Goal: Entertainment & Leisure: Consume media (video, audio)

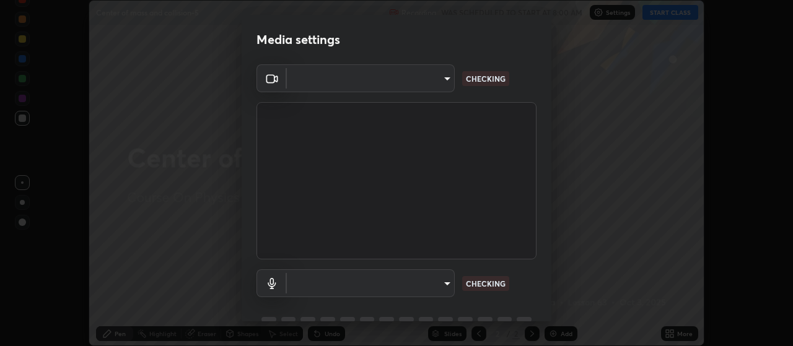
scroll to position [60, 0]
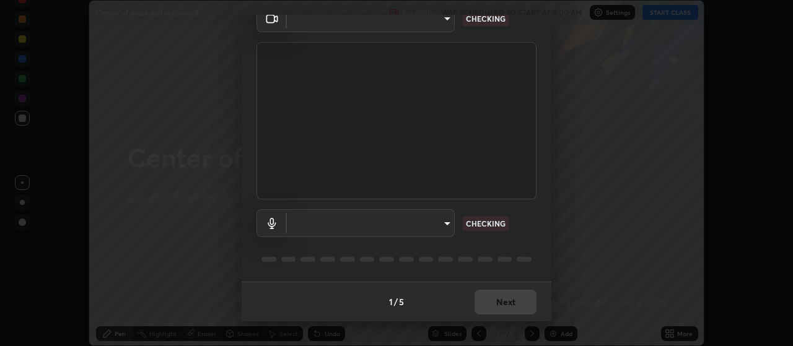
type input "3aa1f2dfd03d01f189a8a01f68d52051269995ca7ca0ffcaee6397e0c867a5cc"
type input "default"
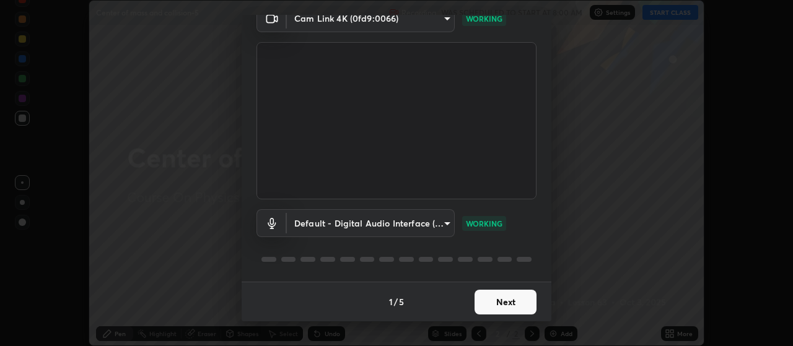
click at [509, 295] on button "Next" at bounding box center [505, 302] width 62 height 25
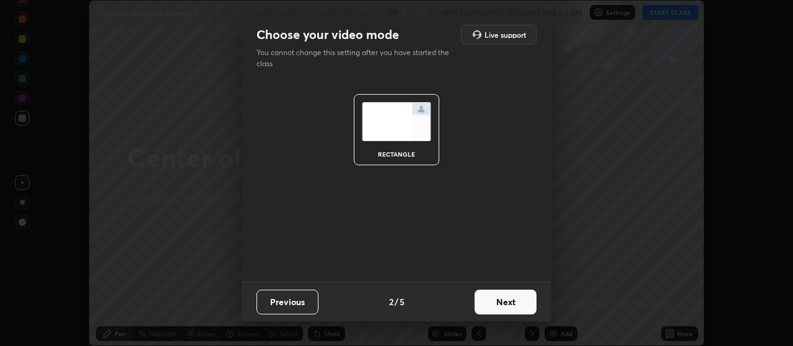
click at [506, 295] on button "Next" at bounding box center [505, 302] width 62 height 25
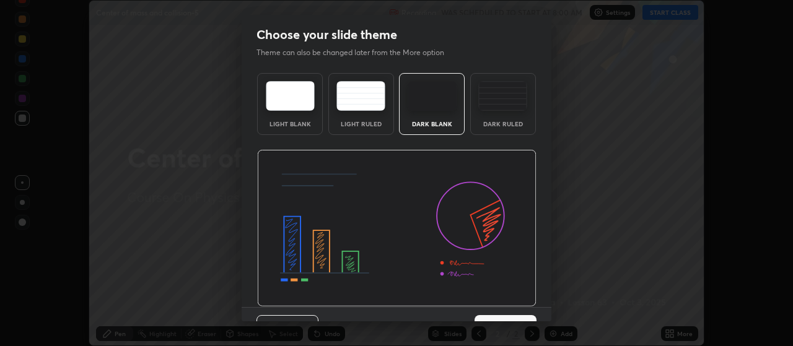
scroll to position [25, 0]
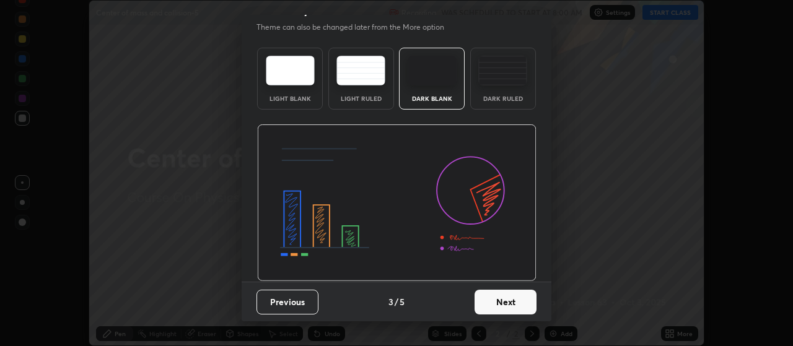
click at [512, 295] on button "Next" at bounding box center [505, 302] width 62 height 25
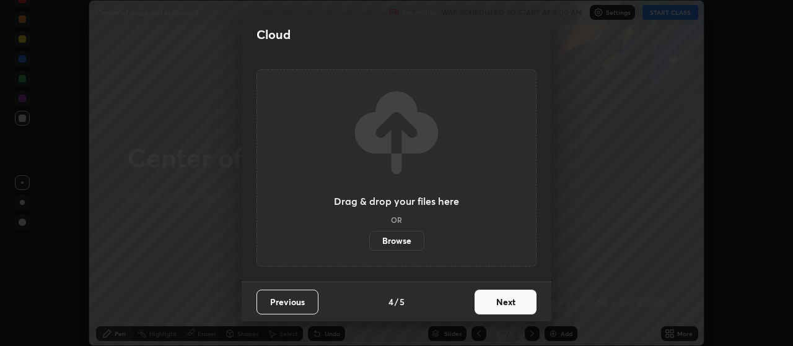
scroll to position [0, 0]
click at [518, 295] on button "Next" at bounding box center [505, 302] width 62 height 25
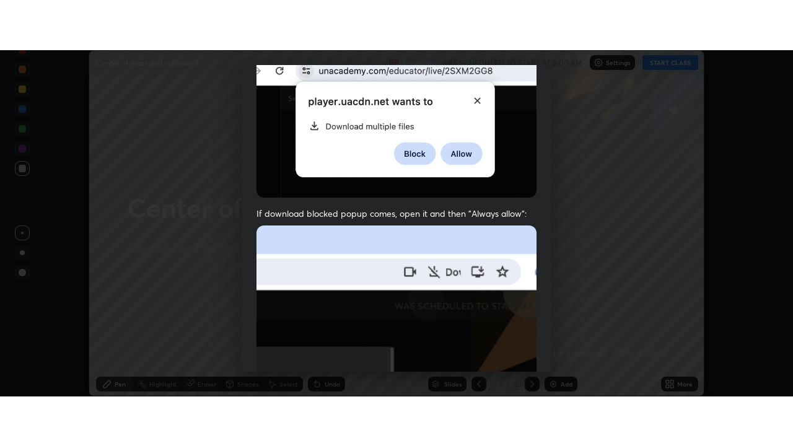
scroll to position [313, 0]
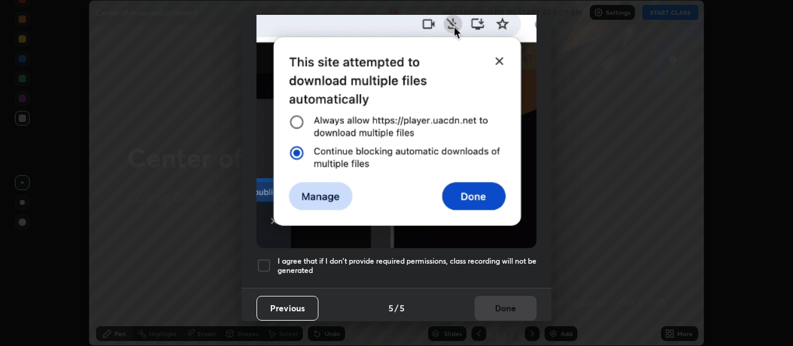
click at [262, 261] on div at bounding box center [263, 265] width 15 height 15
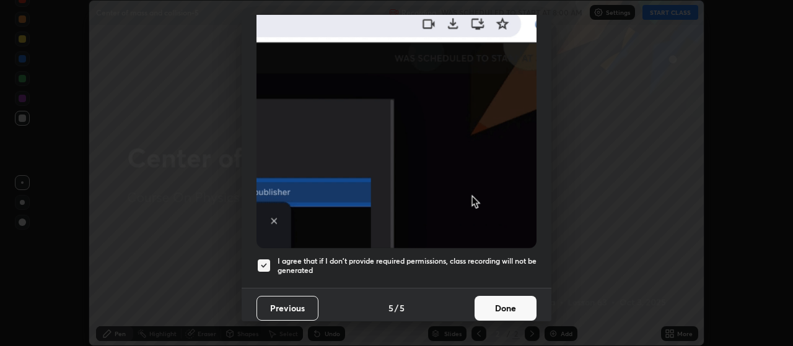
click at [508, 295] on button "Done" at bounding box center [505, 308] width 62 height 25
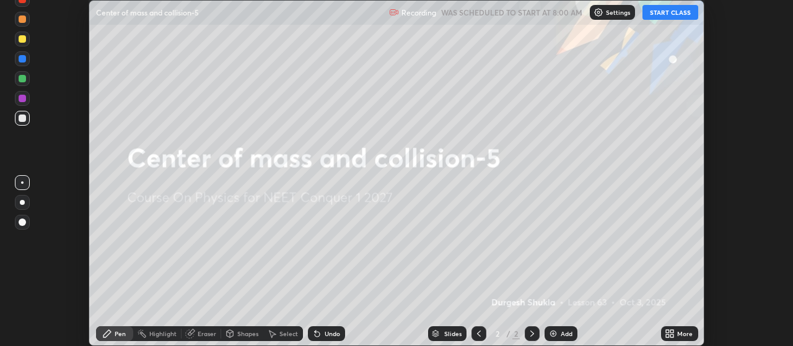
click at [674, 14] on button "START CLASS" at bounding box center [670, 12] width 56 height 15
click at [563, 295] on div "Add" at bounding box center [567, 334] width 12 height 6
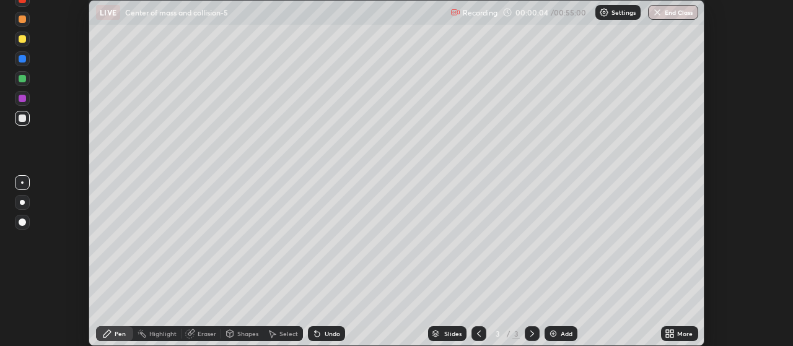
click at [673, 295] on icon at bounding box center [672, 331] width 3 height 3
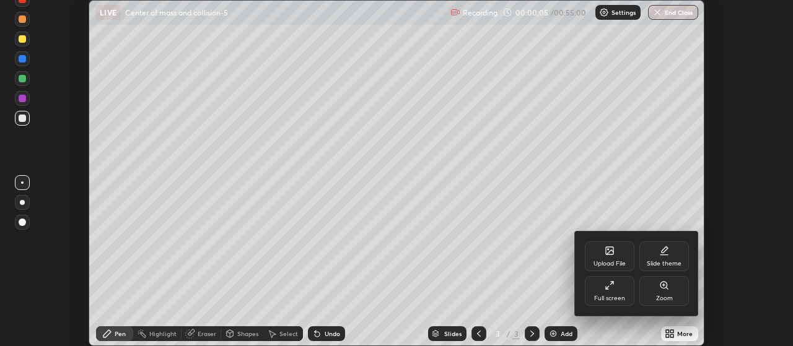
click at [612, 289] on icon at bounding box center [609, 286] width 10 height 10
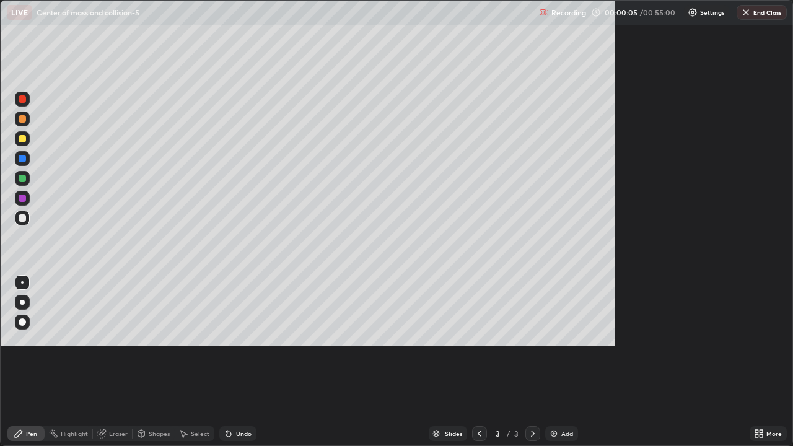
scroll to position [446, 793]
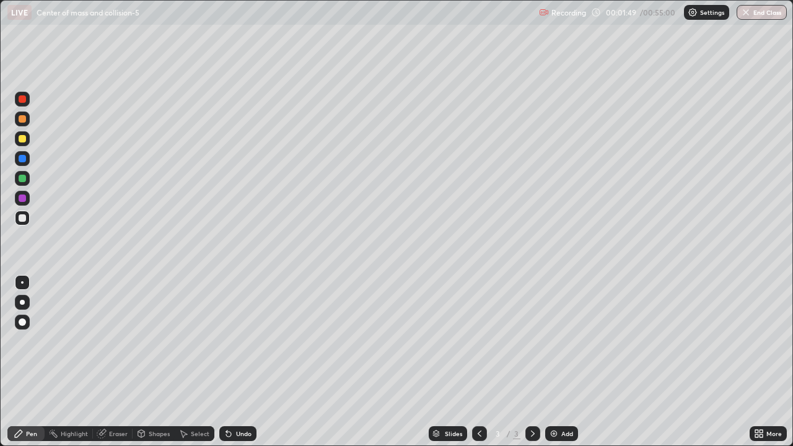
click at [32, 295] on div "Pen" at bounding box center [31, 433] width 11 height 6
click at [22, 295] on div at bounding box center [22, 321] width 7 height 7
click at [24, 139] on div at bounding box center [22, 138] width 7 height 7
click at [23, 295] on div at bounding box center [22, 321] width 7 height 7
click at [22, 120] on div at bounding box center [22, 118] width 7 height 7
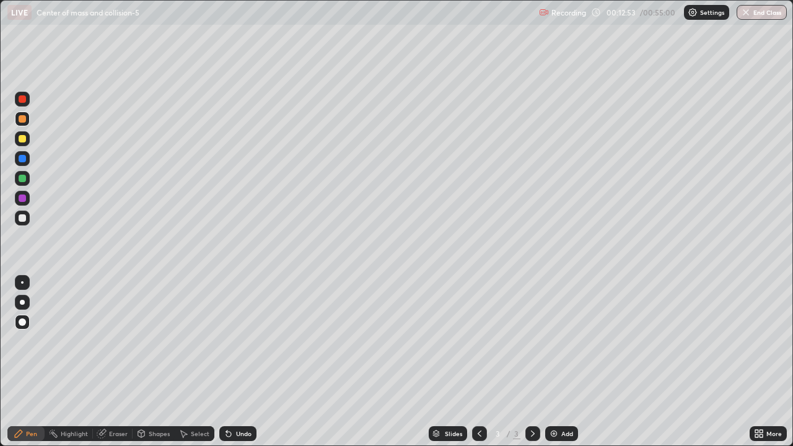
click at [531, 295] on icon at bounding box center [533, 434] width 10 height 10
click at [556, 295] on img at bounding box center [554, 434] width 10 height 10
click at [479, 295] on icon at bounding box center [479, 434] width 10 height 10
click at [552, 295] on img at bounding box center [554, 434] width 10 height 10
click at [556, 295] on img at bounding box center [554, 434] width 10 height 10
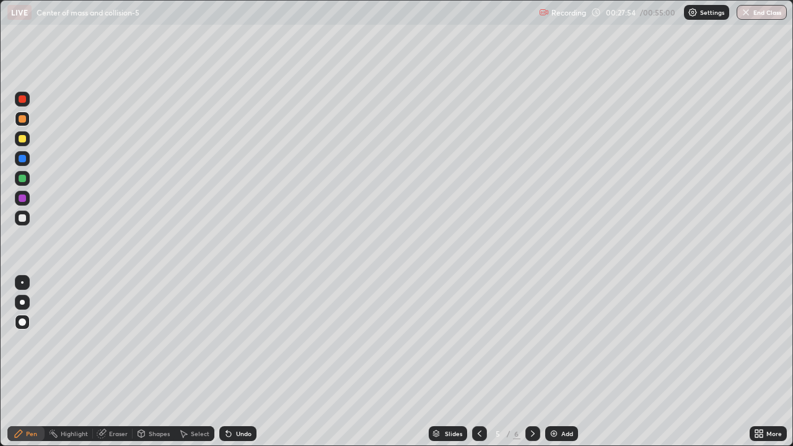
click at [565, 295] on div "Add" at bounding box center [567, 433] width 12 height 6
click at [22, 139] on div at bounding box center [22, 138] width 7 height 7
click at [23, 122] on div at bounding box center [22, 118] width 7 height 7
click at [555, 295] on img at bounding box center [554, 434] width 10 height 10
click at [24, 137] on div at bounding box center [22, 138] width 7 height 7
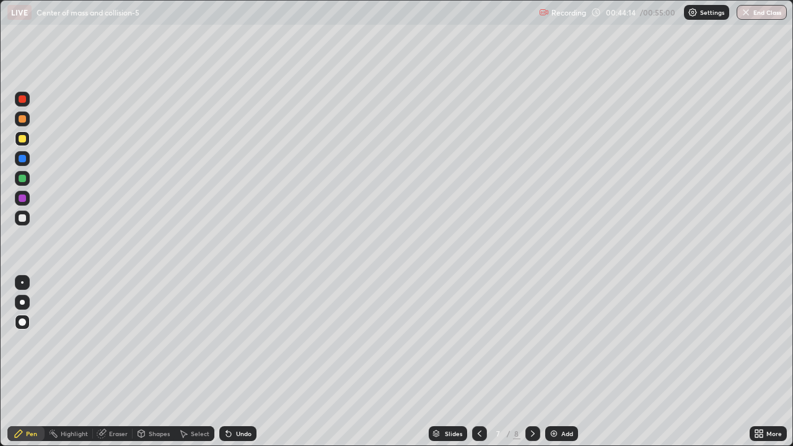
click at [565, 295] on div "Add" at bounding box center [567, 433] width 12 height 6
click at [564, 295] on div "Add" at bounding box center [567, 433] width 12 height 6
